Goal: Information Seeking & Learning: Learn about a topic

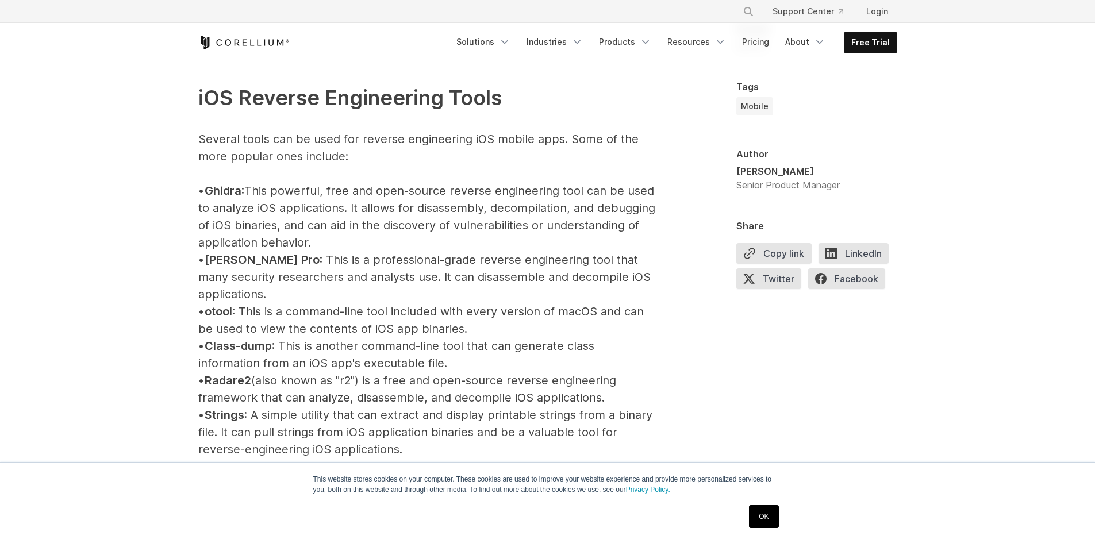
click at [465, 428] on p "iOS Reverse Engineering Tools Several tools can be used for reverse engineering…" at bounding box center [428, 441] width 460 height 786
click at [403, 411] on p "iOS Reverse Engineering Tools Several tools can be used for reverse engineering…" at bounding box center [428, 441] width 460 height 786
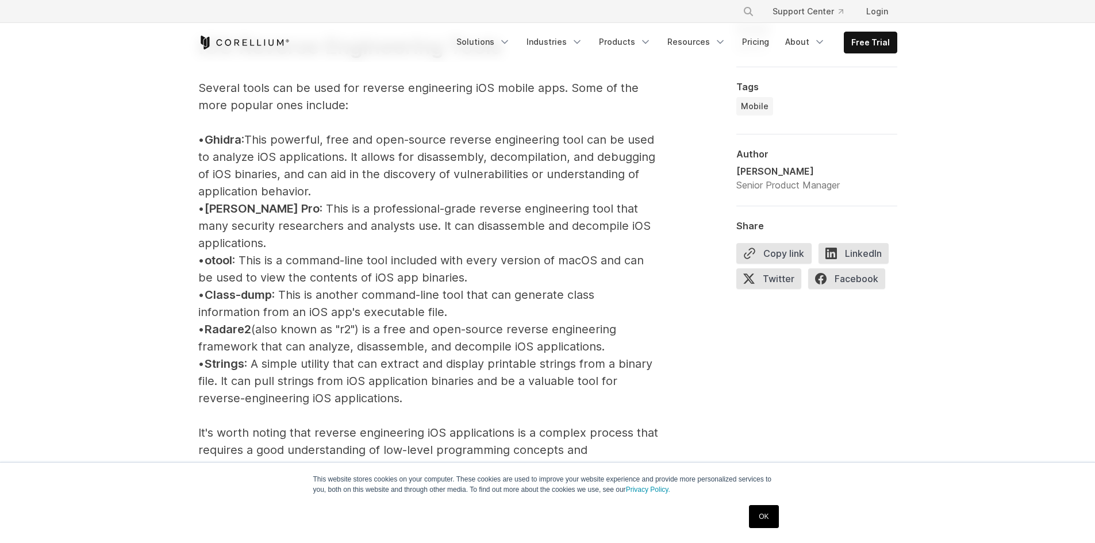
scroll to position [1438, 0]
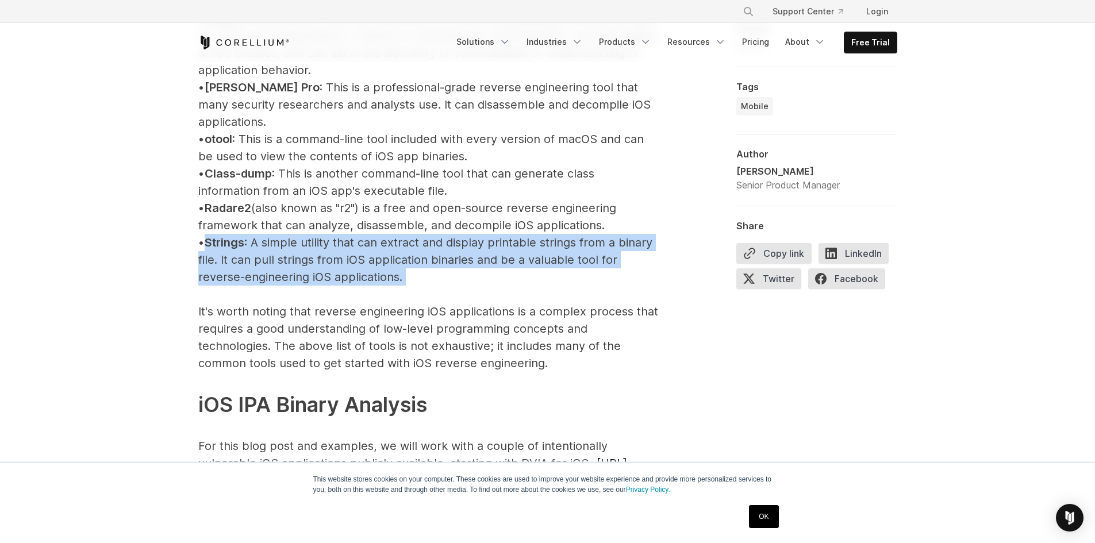
drag, startPoint x: 218, startPoint y: 221, endPoint x: 591, endPoint y: 272, distance: 377.0
click at [591, 272] on p "iOS Reverse Engineering Tools Several tools can be used for reverse engineering…" at bounding box center [428, 268] width 460 height 786
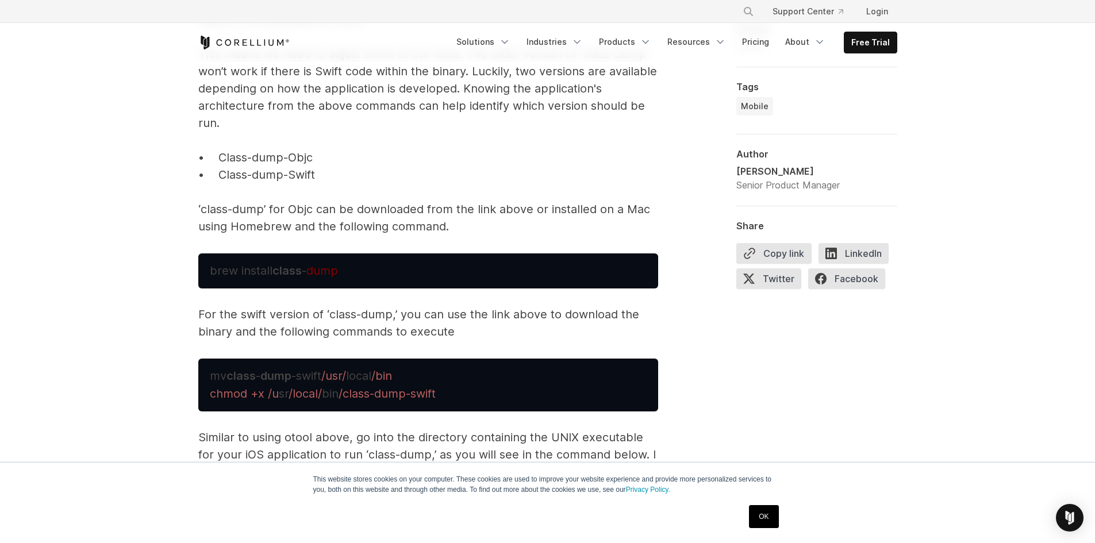
scroll to position [3794, 0]
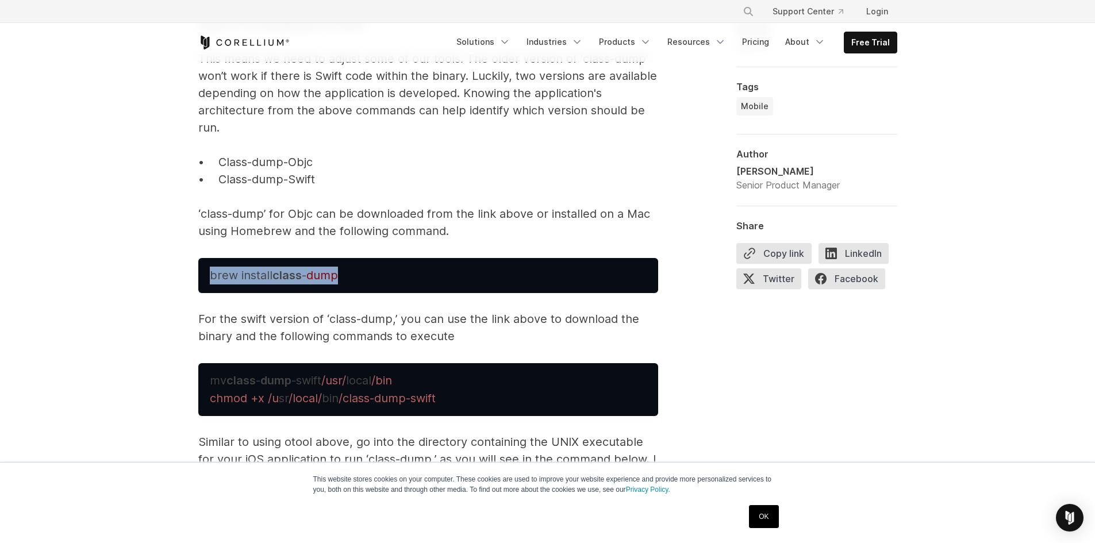
drag, startPoint x: 352, startPoint y: 260, endPoint x: 202, endPoint y: 262, distance: 150.6
click at [202, 262] on pre "brew install class - dump" at bounding box center [428, 275] width 460 height 35
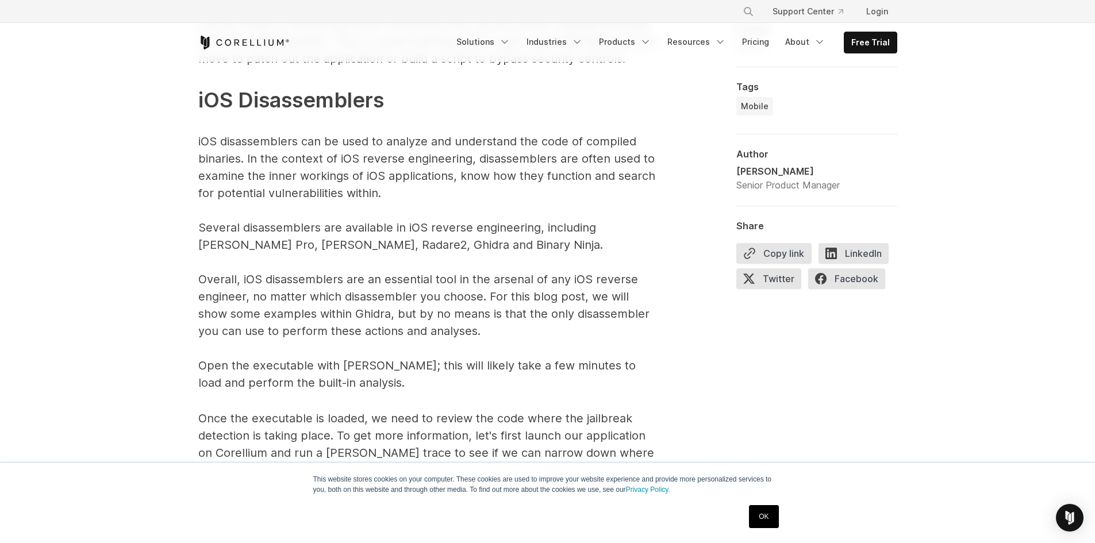
scroll to position [5518, 0]
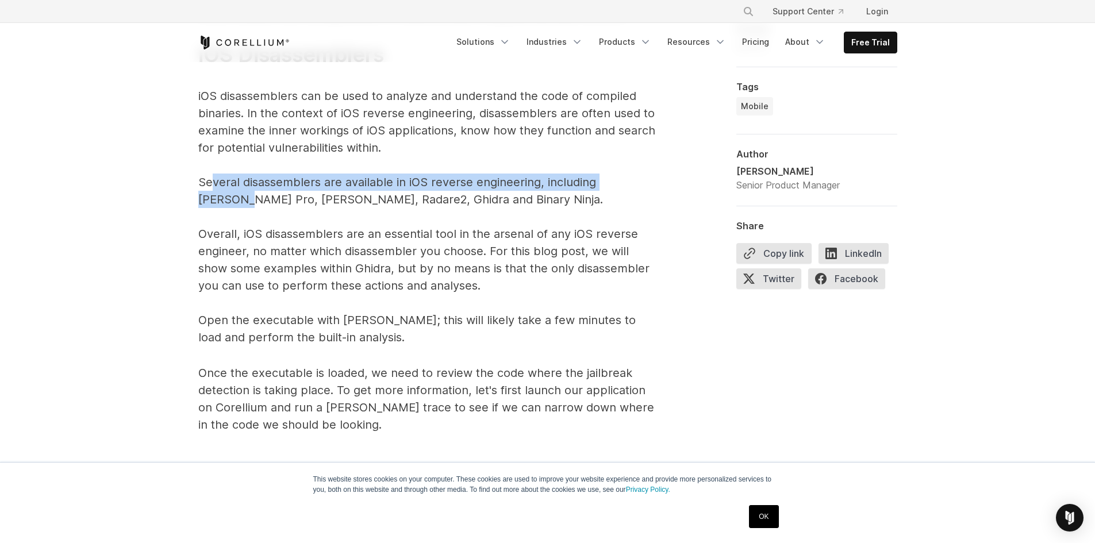
drag, startPoint x: 212, startPoint y: 167, endPoint x: 637, endPoint y: 160, distance: 424.7
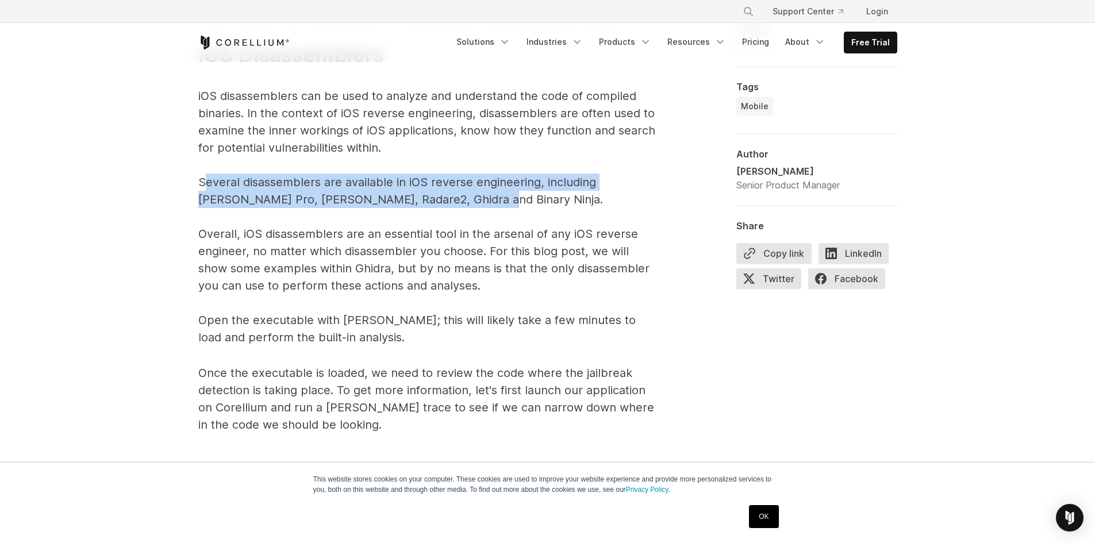
drag, startPoint x: 202, startPoint y: 166, endPoint x: 437, endPoint y: 180, distance: 234.9
copy p "everal disassemblers are available in iOS reverse engineering, including [PERSO…"
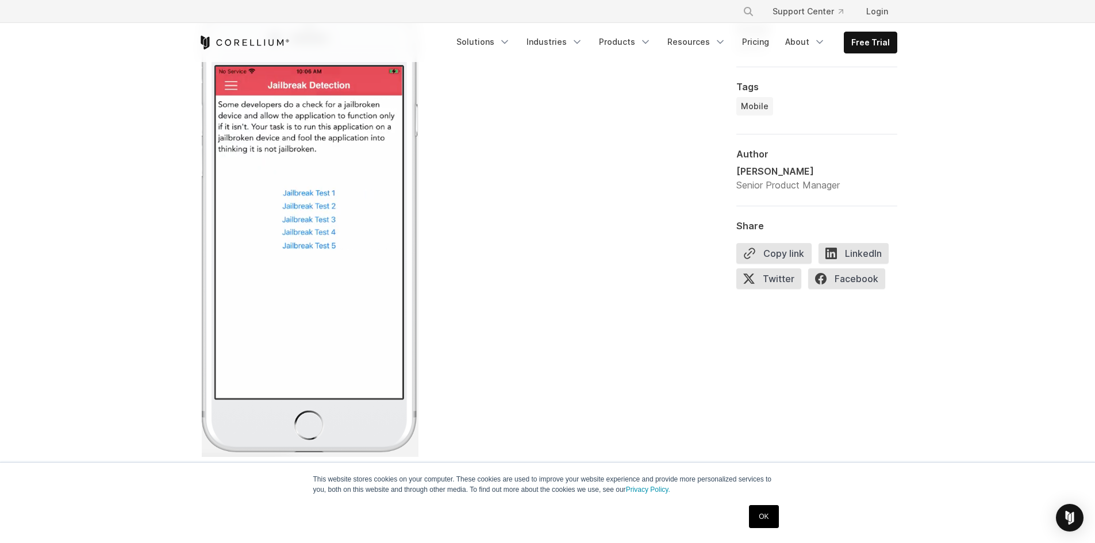
scroll to position [5978, 0]
click at [765, 509] on link "OK" at bounding box center [763, 516] width 29 height 23
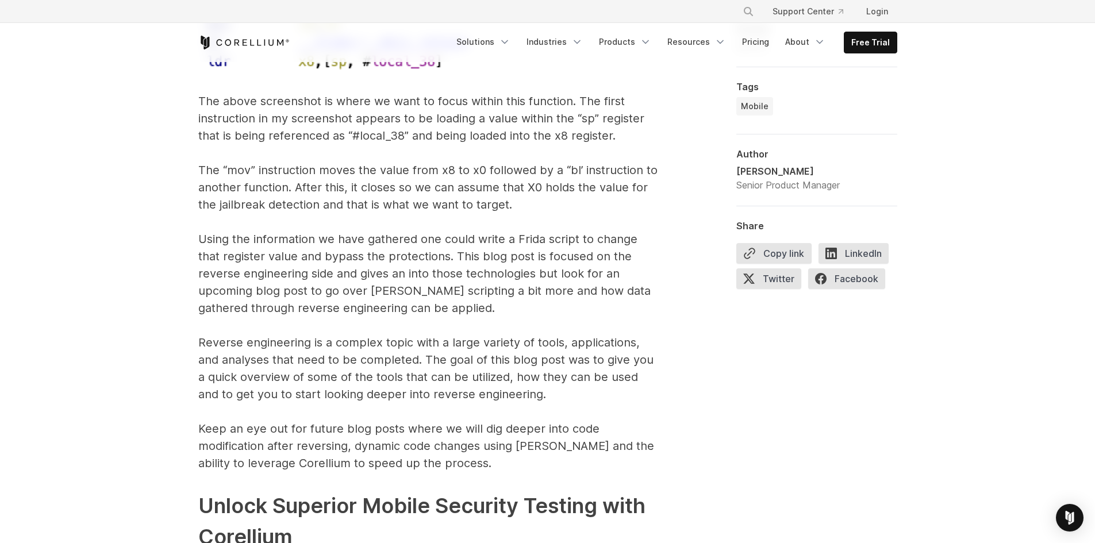
scroll to position [7529, 0]
